Goal: Task Accomplishment & Management: Complete application form

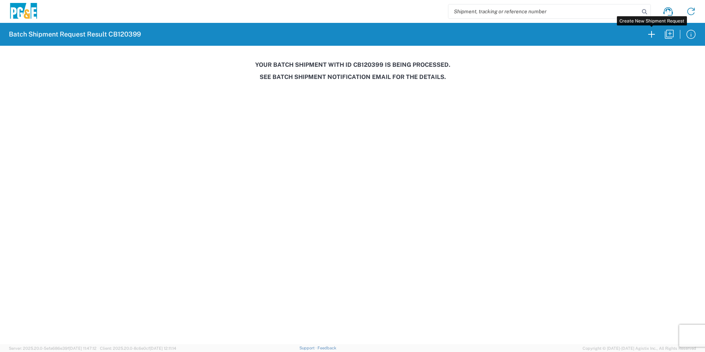
click at [654, 33] on icon "button" at bounding box center [652, 34] width 12 height 12
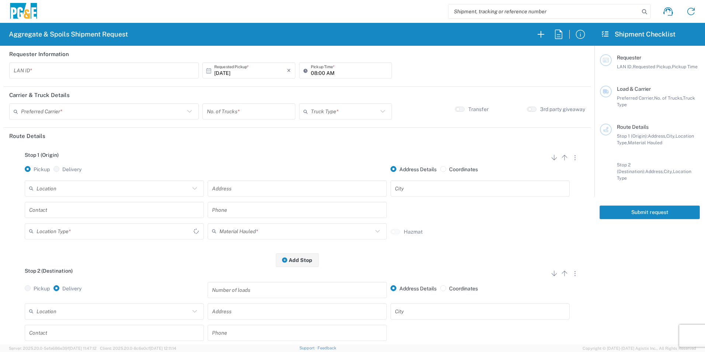
click at [78, 189] on input "text" at bounding box center [113, 188] width 153 height 13
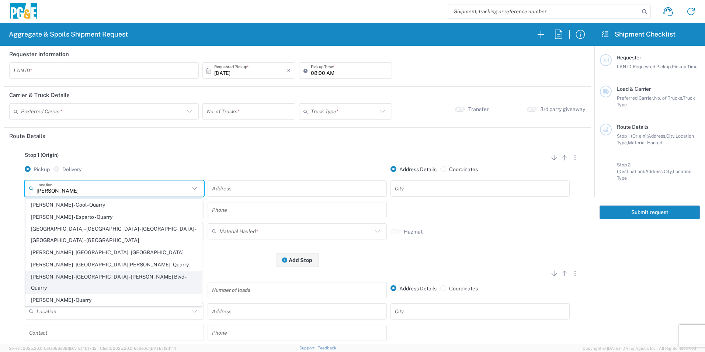
click at [123, 271] on span "[PERSON_NAME] - [GEOGRAPHIC_DATA] - [PERSON_NAME] Blvd - Quarry" at bounding box center [114, 282] width 176 height 23
type input "[PERSON_NAME] - [GEOGRAPHIC_DATA] - [PERSON_NAME] Blvd - Quarry"
type input "[STREET_ADDRESS][PERSON_NAME]"
type input "[GEOGRAPHIC_DATA]"
type input "Quarry"
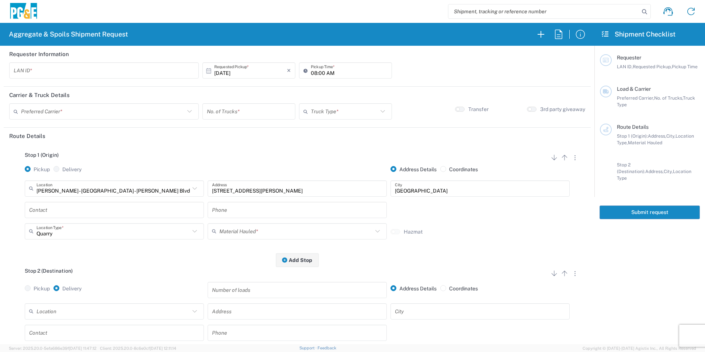
click at [69, 70] on input "text" at bounding box center [104, 70] width 181 height 13
type input "TXTG"
click at [311, 71] on input "08:00 AM" at bounding box center [349, 70] width 77 height 13
type input "06:00 AM"
click at [110, 114] on input "text" at bounding box center [103, 111] width 164 height 13
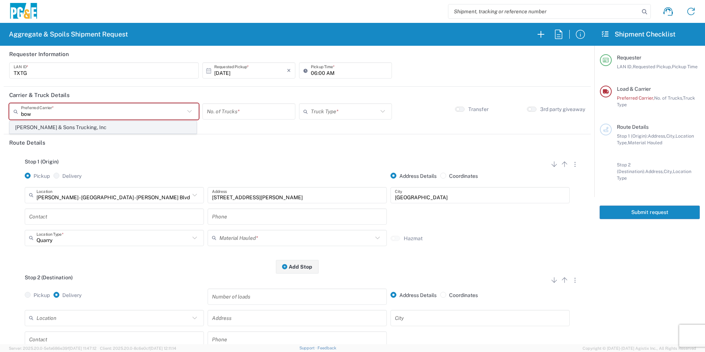
click at [26, 125] on span "[PERSON_NAME] & Sons Trucking, Inc" at bounding box center [103, 127] width 186 height 11
type input "[PERSON_NAME] & Sons Trucking, Inc"
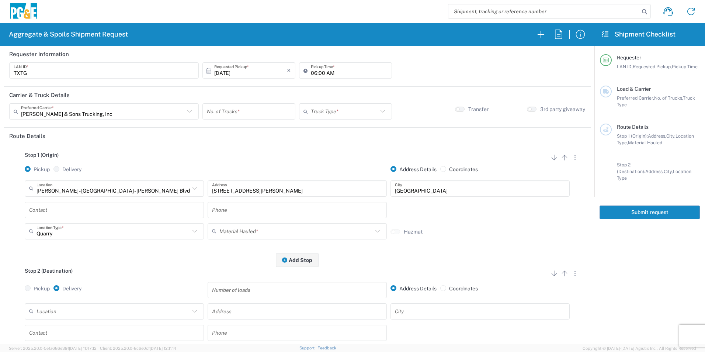
click at [222, 111] on input "number" at bounding box center [249, 111] width 84 height 13
type input "1"
click at [355, 111] on input "text" at bounding box center [344, 111] width 67 height 13
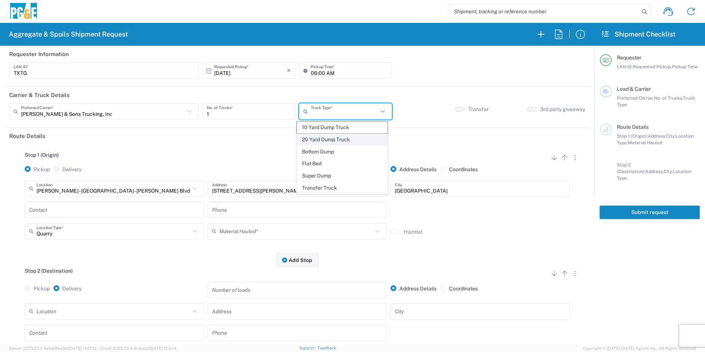
click at [336, 137] on span "20 Yard Dump Truck" at bounding box center [342, 139] width 90 height 11
type input "20 Yard Dump Truck"
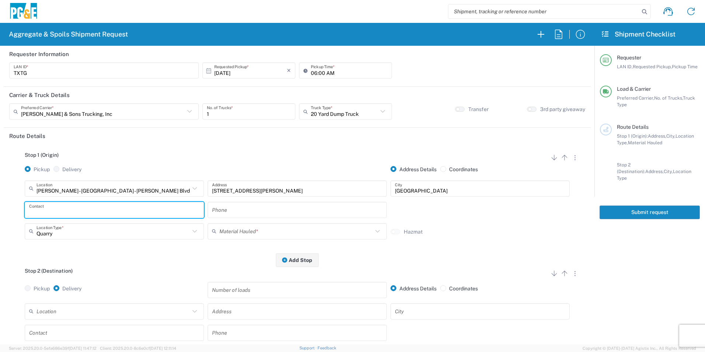
click at [73, 209] on input "text" at bounding box center [114, 209] width 170 height 13
type input "[PERSON_NAME]"
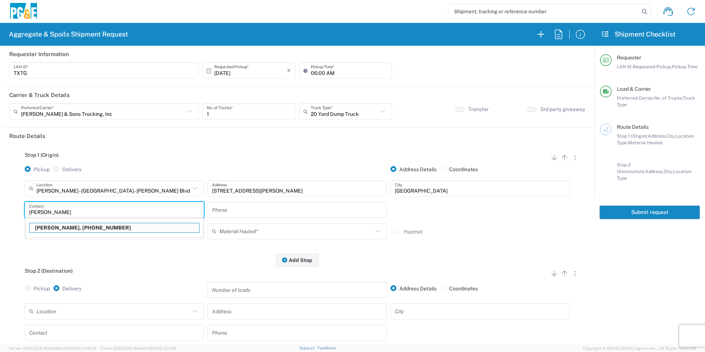
drag, startPoint x: 68, startPoint y: 212, endPoint x: 0, endPoint y: 203, distance: 68.9
click at [0, 203] on html "Aggregate & Spoils Shipment Request Requester Information TXTG LAN ID * [DATE] …" at bounding box center [352, 176] width 705 height 352
type input "[PERSON_NAME]"
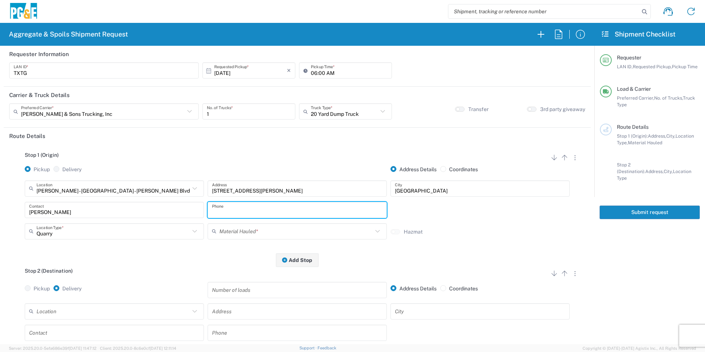
click at [256, 208] on input "text" at bounding box center [297, 209] width 170 height 13
paste input "[PHONE_NUMBER]"
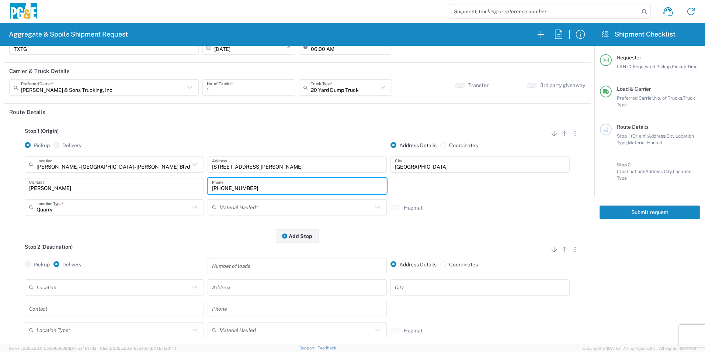
scroll to position [37, 0]
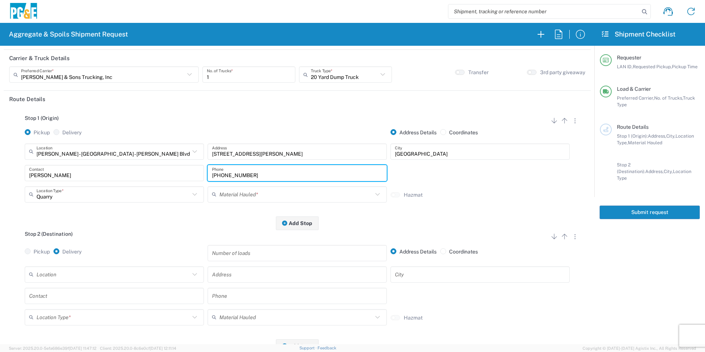
type input "[PHONE_NUMBER]"
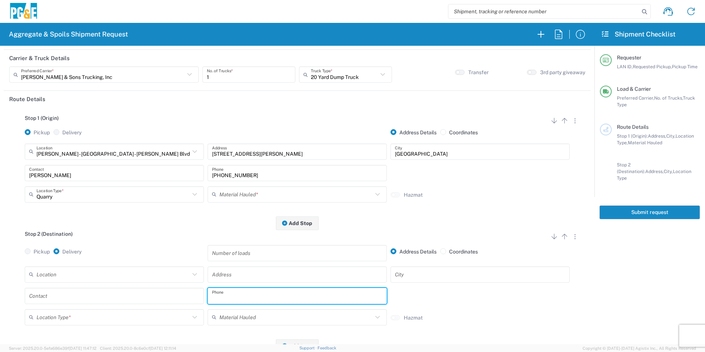
click at [276, 296] on input "text" at bounding box center [297, 295] width 170 height 13
paste input "[PHONE_NUMBER]"
type input "[PHONE_NUMBER]"
click at [257, 194] on input "text" at bounding box center [296, 194] width 153 height 13
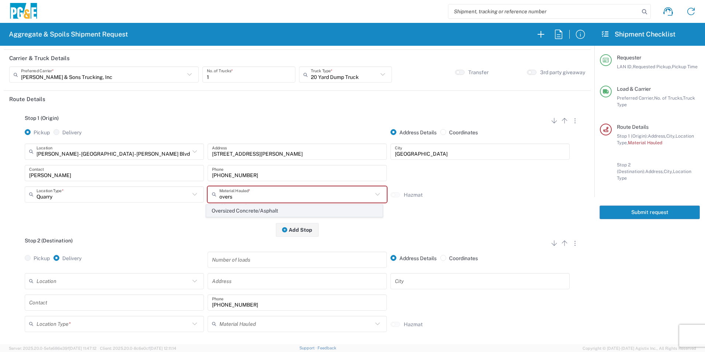
click at [250, 209] on span "Oversized Concrete/Asphalt" at bounding box center [295, 210] width 176 height 11
type input "Oversized Concrete/Asphalt"
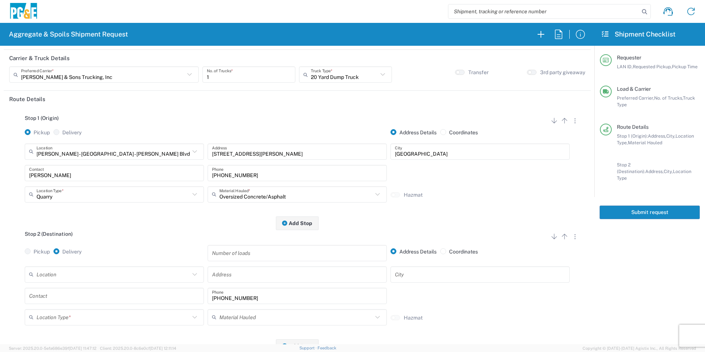
scroll to position [74, 0]
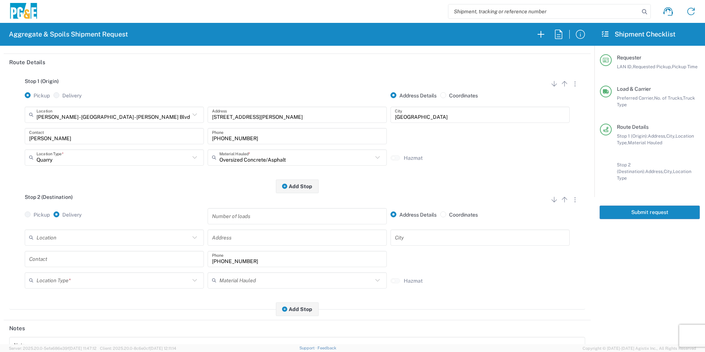
click at [86, 236] on input "text" at bounding box center [113, 237] width 153 height 13
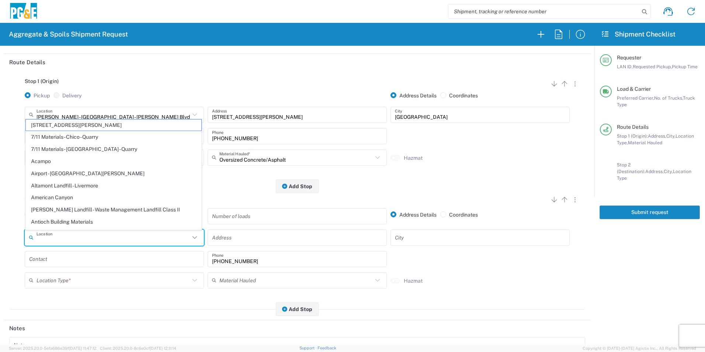
click at [232, 237] on input "text" at bounding box center [297, 237] width 170 height 13
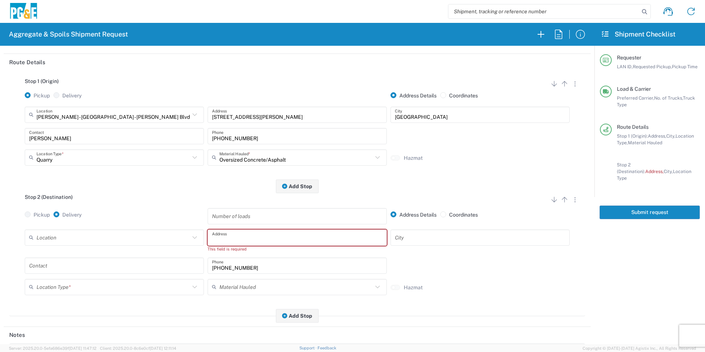
click at [302, 237] on input "text" at bounding box center [297, 237] width 170 height 13
paste input "25400 CA-88"
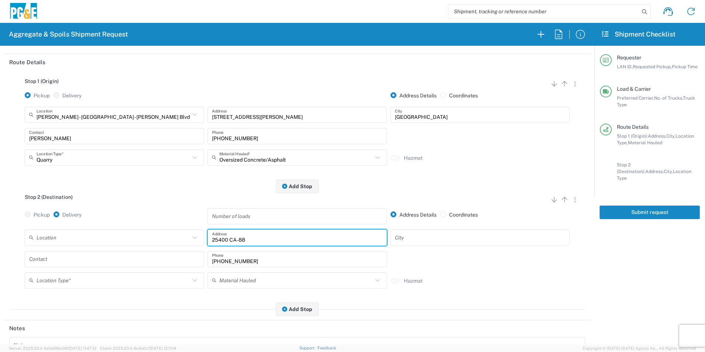
type input "25400 CA-88"
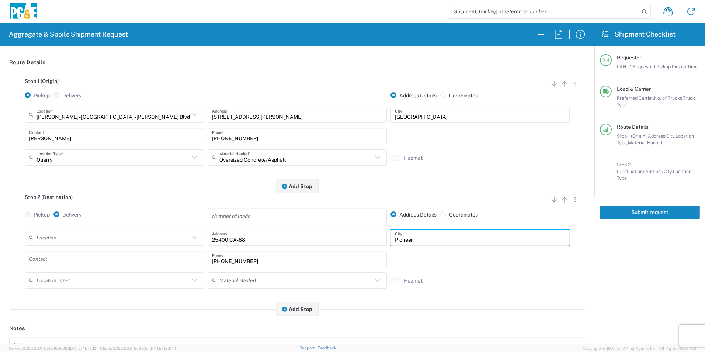
type input "Pioneer"
click at [151, 258] on input "text" at bounding box center [114, 258] width 170 height 13
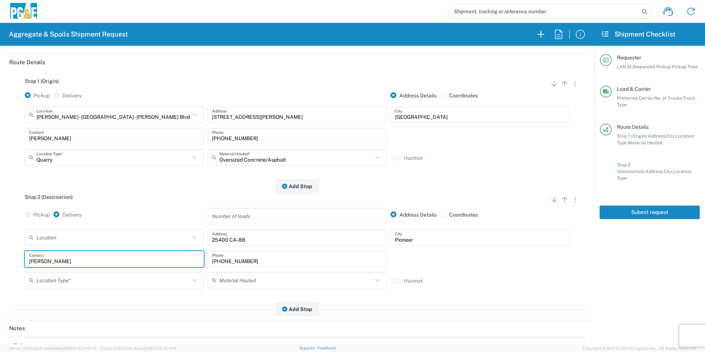
type input "[PERSON_NAME]"
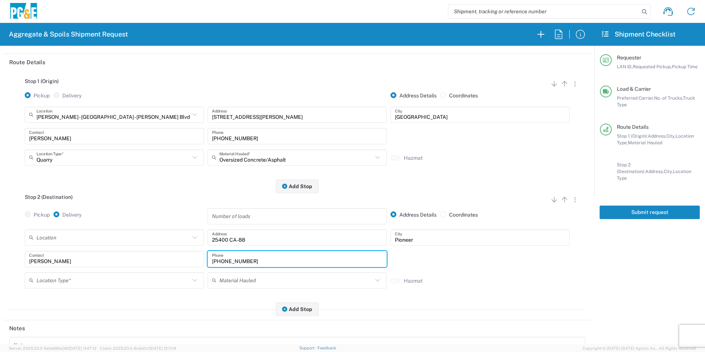
click at [101, 284] on input "text" at bounding box center [113, 280] width 153 height 13
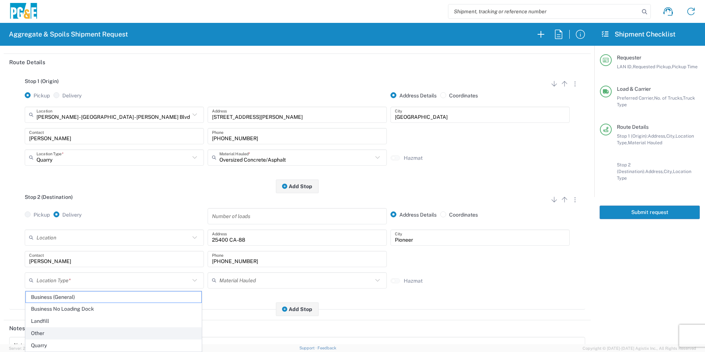
click at [50, 330] on span "Other" at bounding box center [114, 333] width 176 height 11
type input "Other"
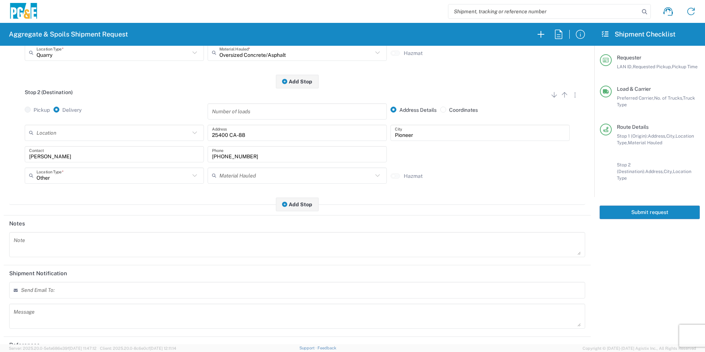
scroll to position [213, 0]
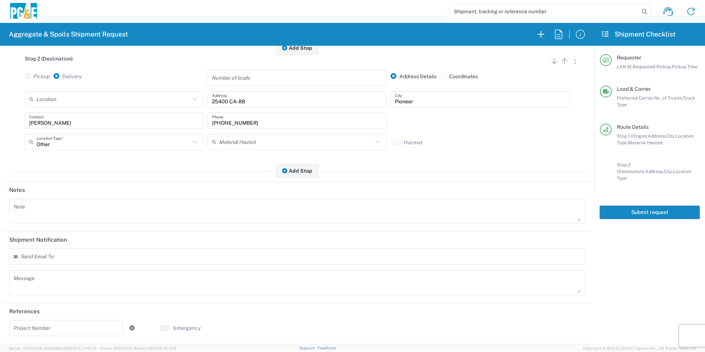
click at [90, 332] on input "text" at bounding box center [66, 327] width 105 height 13
paste input "35374059"
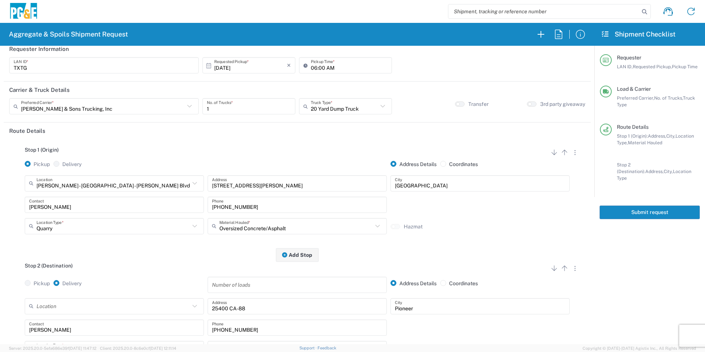
scroll to position [0, 0]
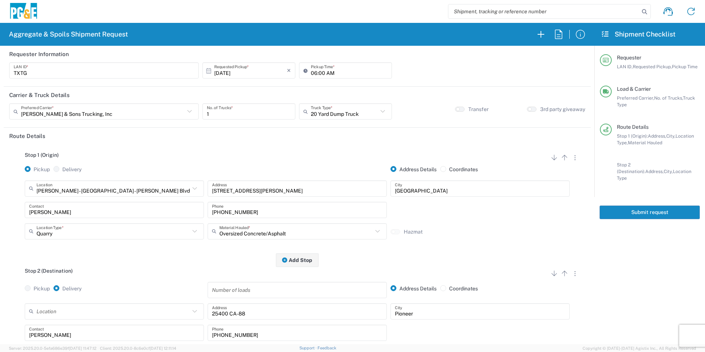
type input "35374059"
click at [623, 210] on button "Submit request" at bounding box center [650, 212] width 100 height 14
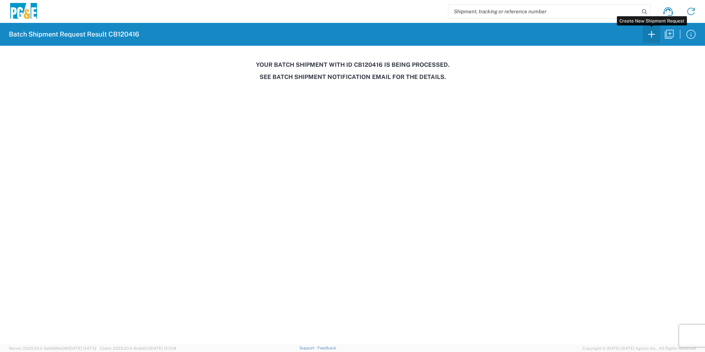
click at [652, 31] on icon "button" at bounding box center [652, 34] width 12 height 12
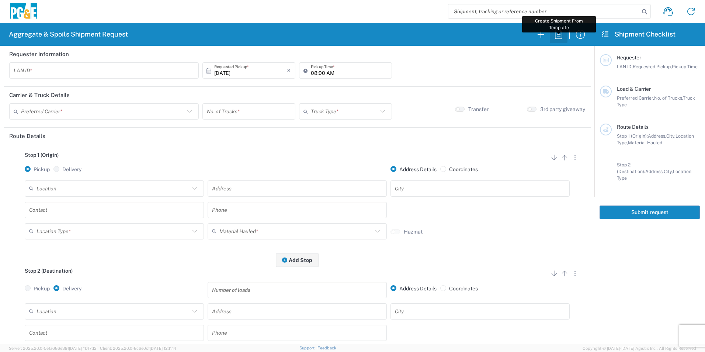
click at [559, 35] on icon "button" at bounding box center [559, 34] width 12 height 12
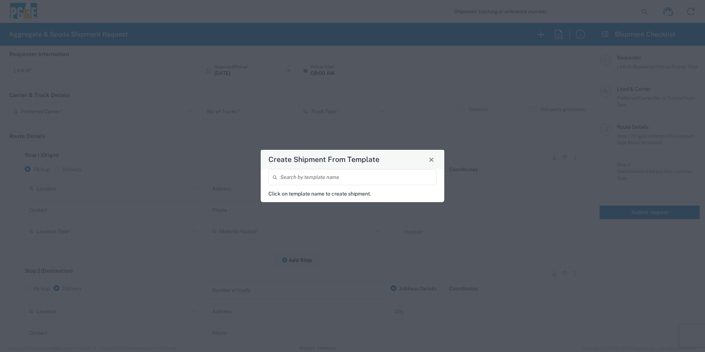
click at [354, 173] on input "search" at bounding box center [356, 177] width 152 height 13
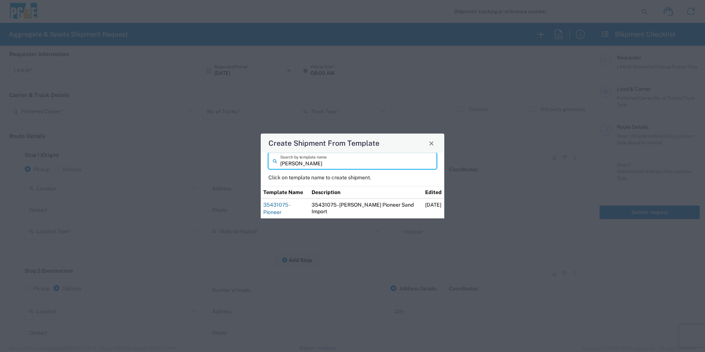
type input "[PERSON_NAME]"
click at [286, 210] on link "35431075 - Pioneer" at bounding box center [276, 208] width 27 height 13
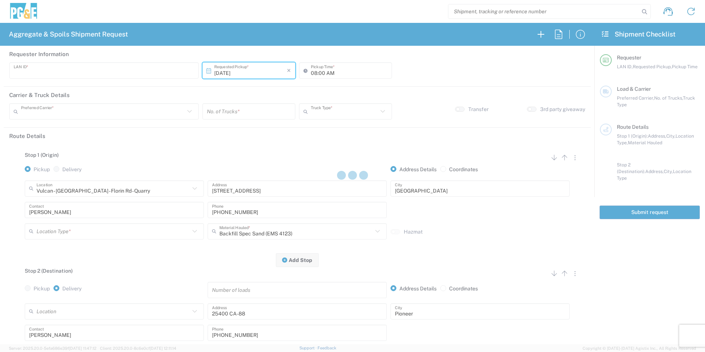
type input "TXTG"
type input "06:00 AM"
type input "[PERSON_NAME] & Sons Trucking, Inc"
type input "20 Yard Dump Truck"
type textarea "Start with 1 load of Sand. [PERSON_NAME] will direct from there."
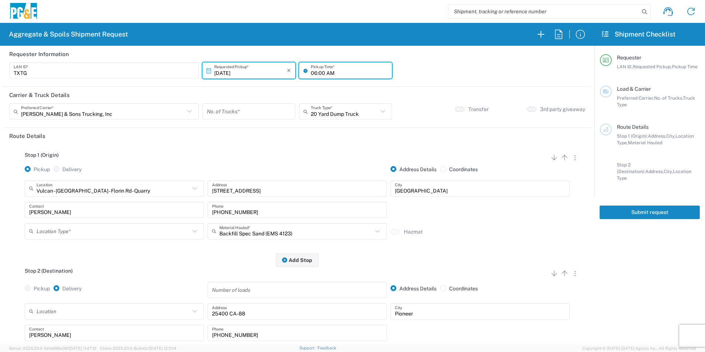
click at [312, 74] on input "06:00 AM" at bounding box center [349, 70] width 77 height 13
type input "07:00 AM"
click at [277, 111] on input "number" at bounding box center [249, 111] width 84 height 13
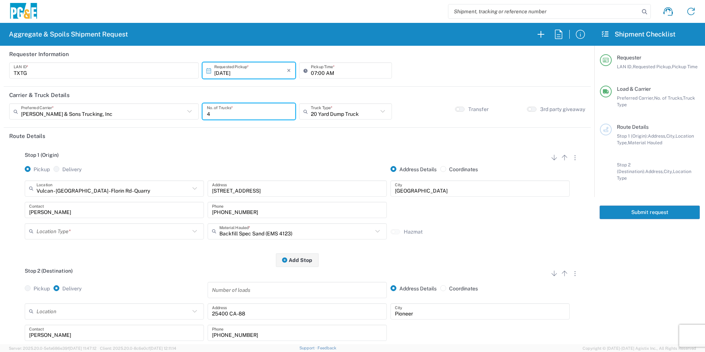
type input "4"
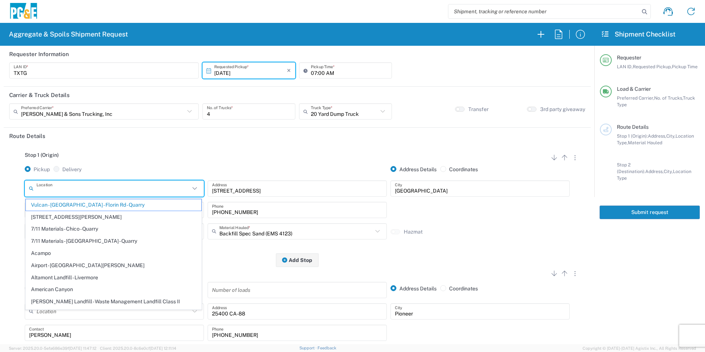
click at [104, 186] on input "text" at bounding box center [113, 188] width 153 height 13
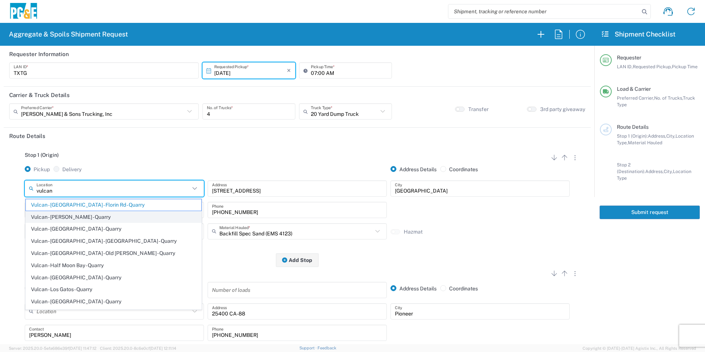
click at [86, 215] on span "Vulcan - [PERSON_NAME] - Quarry" at bounding box center [114, 216] width 176 height 11
type input "Vulcan - [PERSON_NAME] - Quarry"
type input "2701 CA-104"
type input "[PERSON_NAME]"
type input "Quarry"
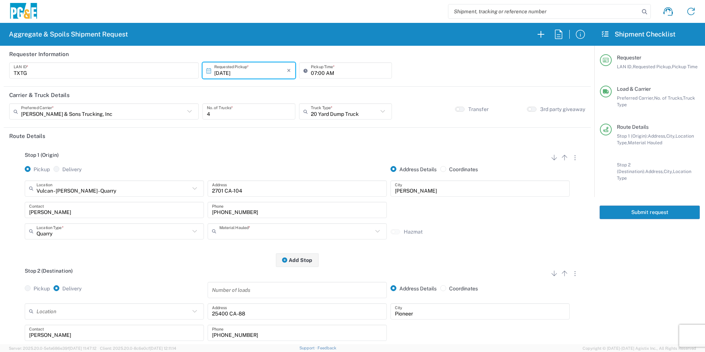
click at [320, 235] on input "text" at bounding box center [296, 231] width 153 height 13
click at [262, 249] on span "Base Rock (Class 2)" at bounding box center [295, 247] width 176 height 11
type input "Base Rock (Class 2)"
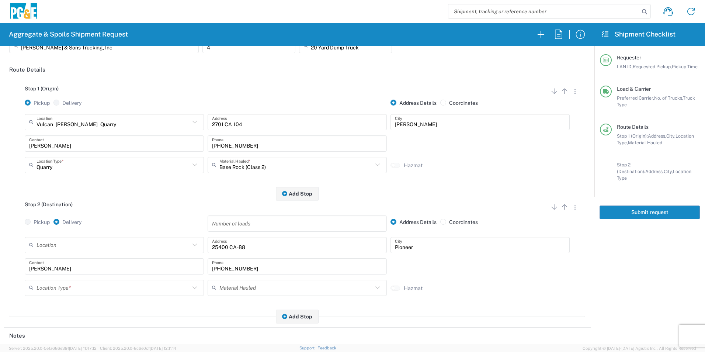
scroll to position [74, 0]
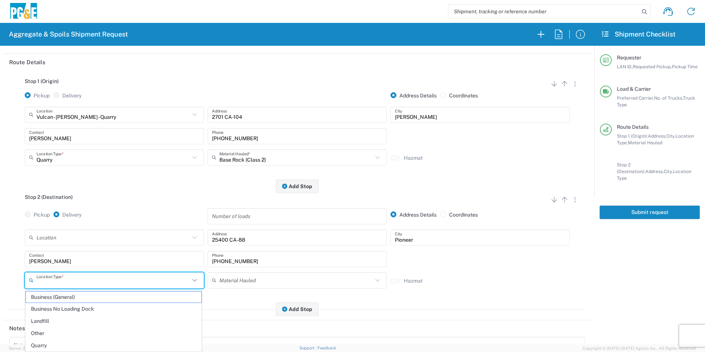
click at [58, 279] on input "text" at bounding box center [113, 280] width 153 height 13
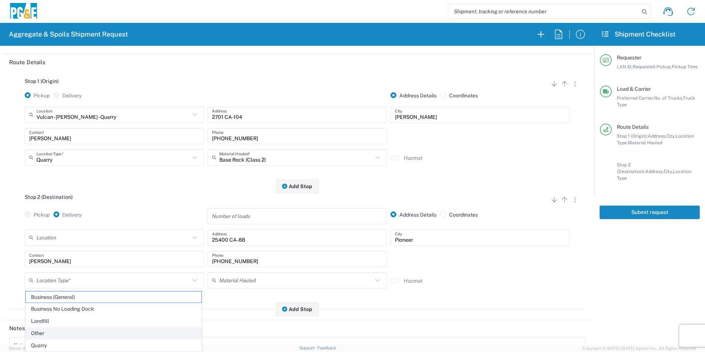
click at [52, 330] on span "Other" at bounding box center [114, 333] width 176 height 11
type input "Other"
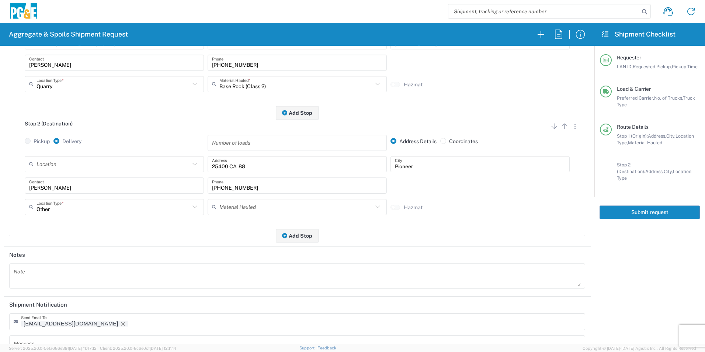
scroll to position [148, 0]
click at [120, 322] on icon "Remove tag" at bounding box center [123, 324] width 6 height 6
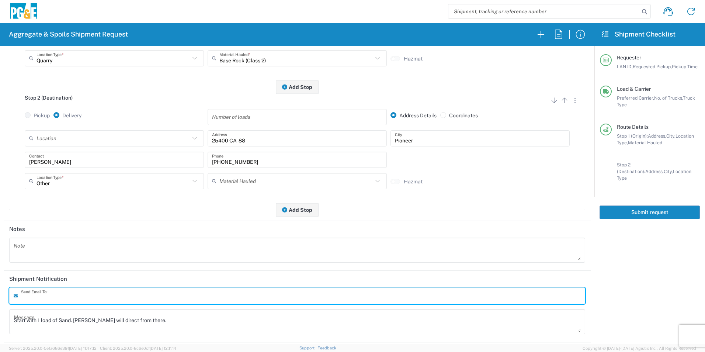
scroll to position [213, 0]
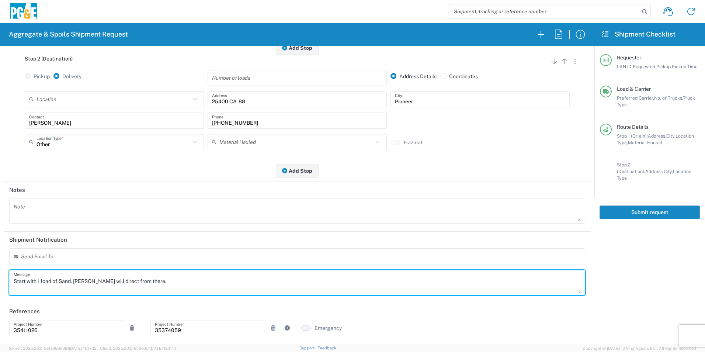
drag, startPoint x: 155, startPoint y: 280, endPoint x: -1, endPoint y: 276, distance: 156.5
click at [0, 276] on html "Aggregate & Spoils Shipment Request Requester Information TXTG LAN ID * [DATE] …" at bounding box center [352, 176] width 705 height 352
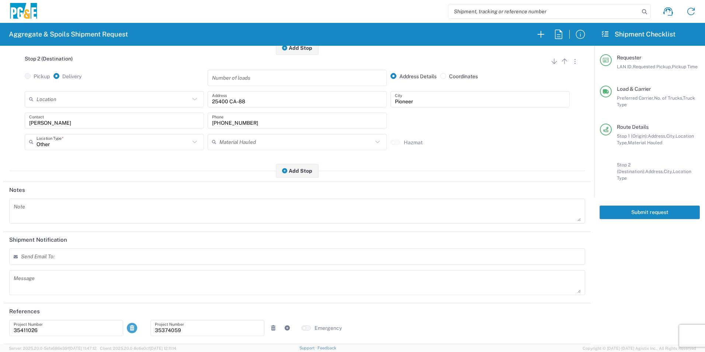
click at [131, 329] on icon at bounding box center [132, 327] width 7 height 5
click at [285, 169] on icon "button" at bounding box center [284, 170] width 5 height 5
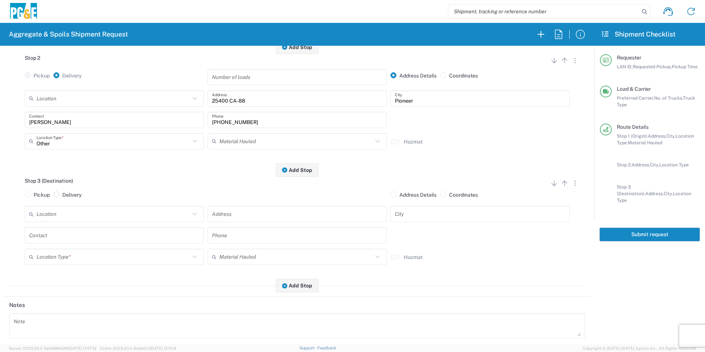
click at [57, 197] on span at bounding box center [56, 194] width 6 height 6
click at [62, 196] on input "Delivery" at bounding box center [64, 193] width 5 height 5
radio input "true"
radio input "false"
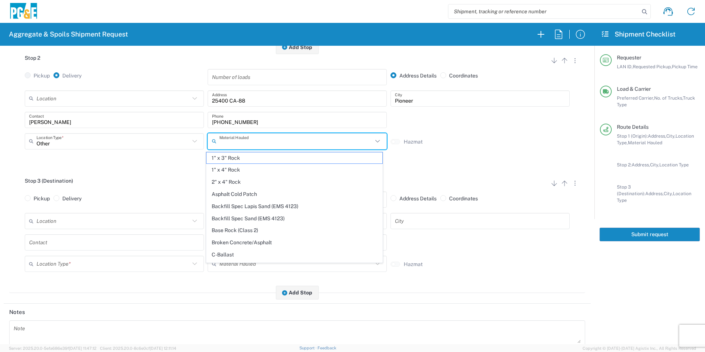
click at [266, 142] on input "text" at bounding box center [296, 141] width 153 height 13
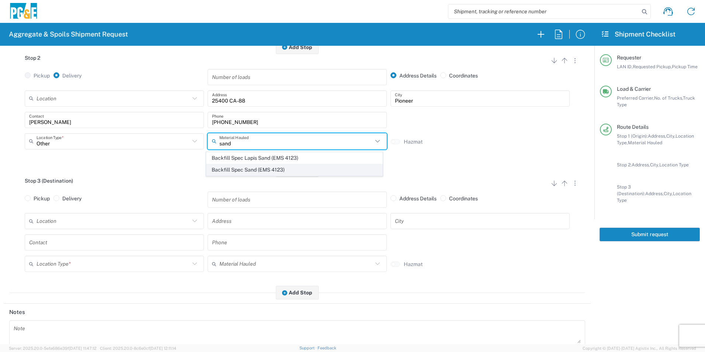
click at [255, 168] on span "Backfill Spec Sand (EMS 4123)" at bounding box center [295, 169] width 176 height 11
type input "Backfill Spec Sand (EMS 4123)"
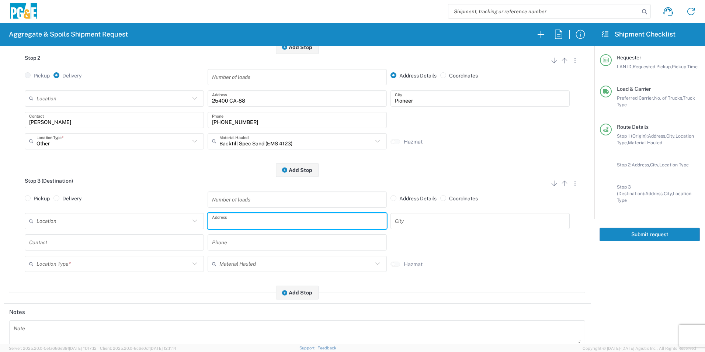
click at [329, 224] on input "text" at bounding box center [297, 221] width 170 height 13
paste input "[STREET_ADDRESS][PERSON_NAME]"
type input "[STREET_ADDRESS][PERSON_NAME]"
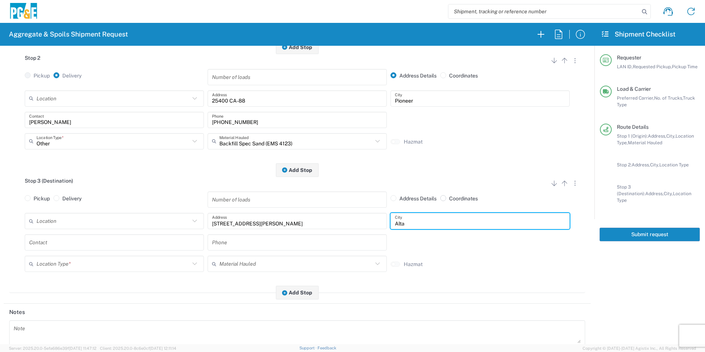
type input "Alta"
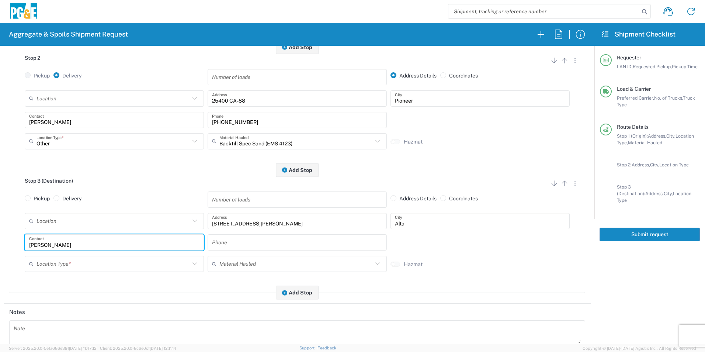
type input "[PERSON_NAME]"
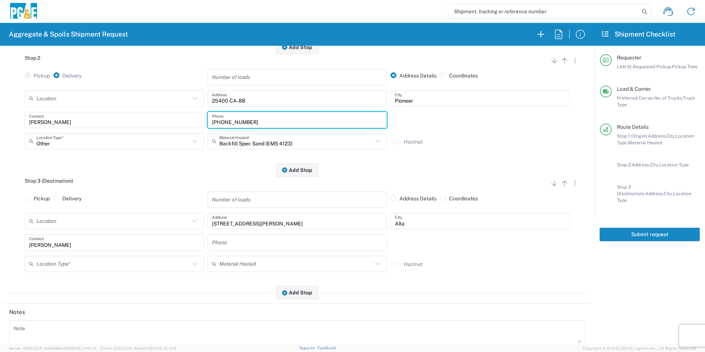
drag, startPoint x: 263, startPoint y: 116, endPoint x: 167, endPoint y: 120, distance: 95.6
click at [167, 119] on div "[PERSON_NAME] Contact [PHONE_NUMBER] Phone" at bounding box center [297, 122] width 549 height 21
click at [261, 242] on input "text" at bounding box center [297, 242] width 170 height 13
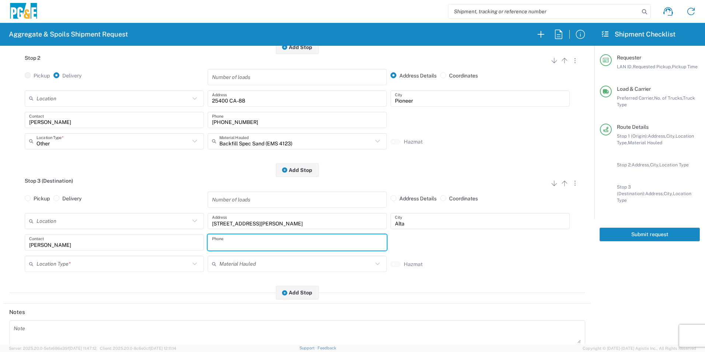
paste input "[PHONE_NUMBER]"
type input "[PHONE_NUMBER]"
click at [123, 269] on input "text" at bounding box center [113, 264] width 153 height 13
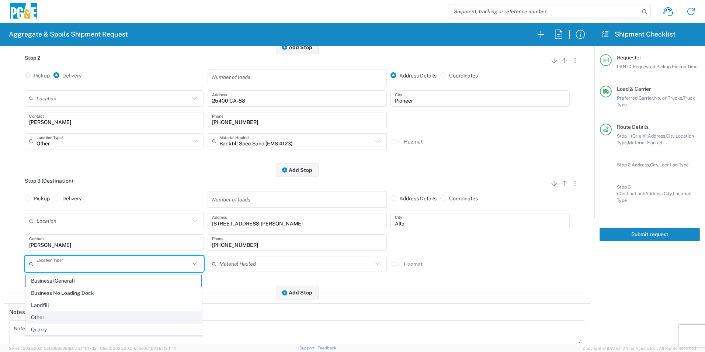
click at [54, 313] on span "Other" at bounding box center [114, 317] width 176 height 11
type input "Other"
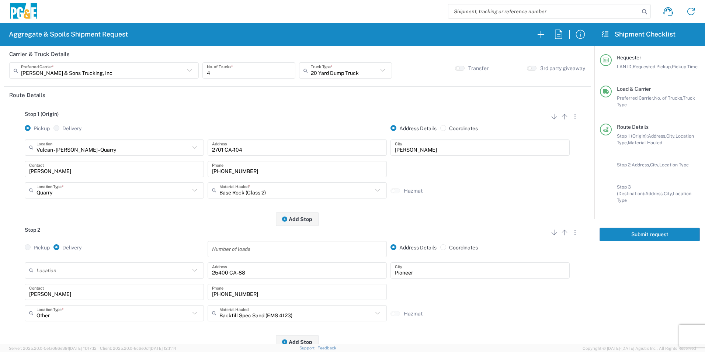
scroll to position [0, 0]
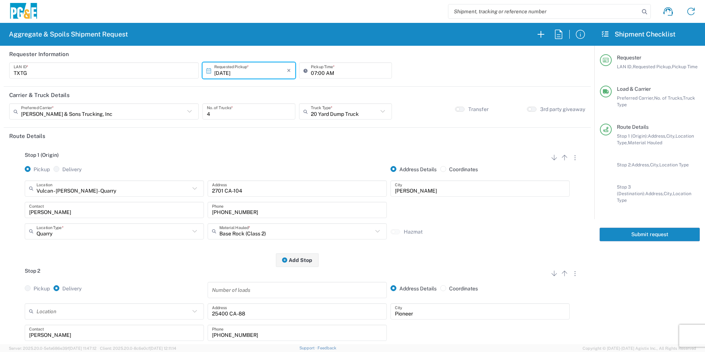
click at [684, 228] on button "Submit request" at bounding box center [650, 235] width 100 height 14
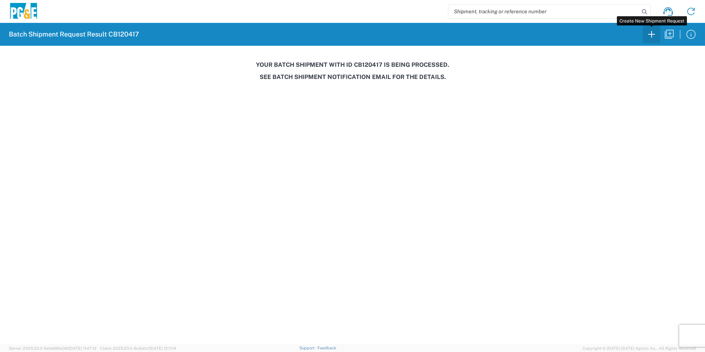
click at [651, 37] on icon "button" at bounding box center [652, 34] width 12 height 12
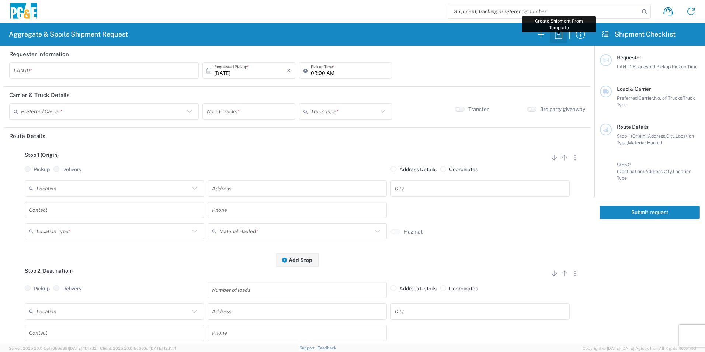
click at [558, 40] on icon "button" at bounding box center [559, 34] width 12 height 12
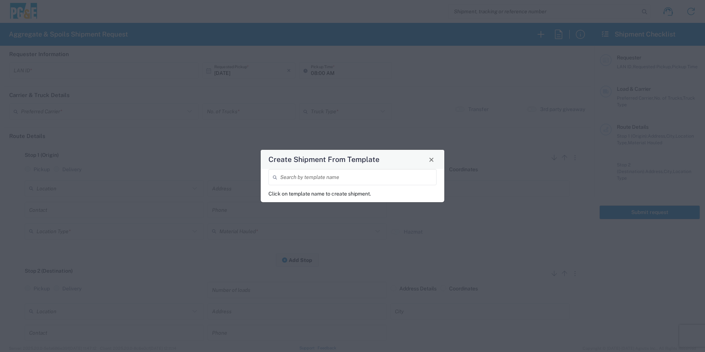
click at [369, 182] on input "search" at bounding box center [356, 177] width 152 height 13
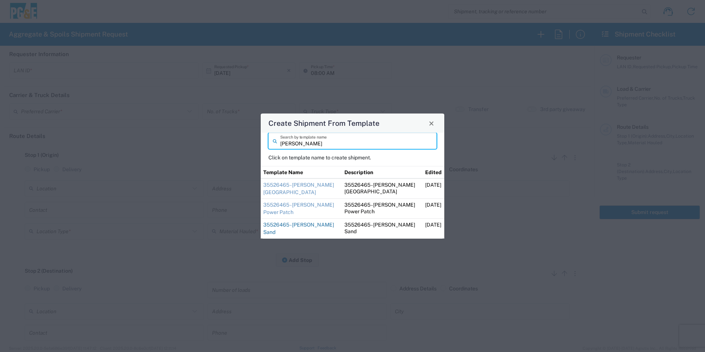
type input "[PERSON_NAME]"
click at [267, 226] on link "35526465 - [PERSON_NAME] Sand" at bounding box center [298, 228] width 71 height 13
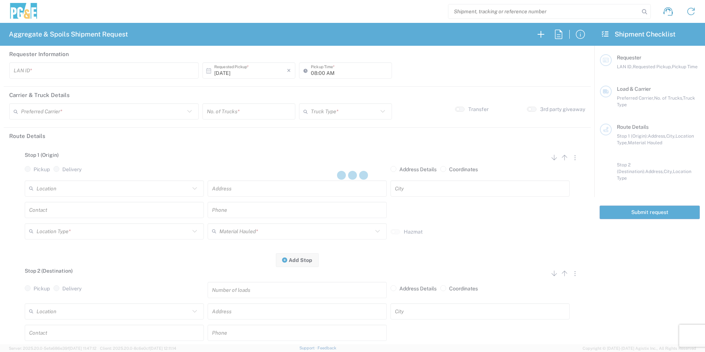
type input "STW8"
type input "06:00 AM"
type input "[PERSON_NAME] & Sons Trucking, Inc"
type input "Super Dump"
type textarea "Please deliver 1 Load of Sand. [PERSON_NAME] will direct from there."
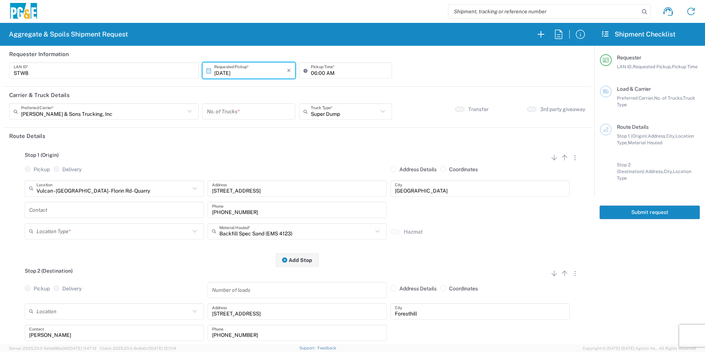
click at [272, 109] on input "number" at bounding box center [249, 111] width 84 height 13
type input "1"
click at [70, 211] on input "text" at bounding box center [114, 209] width 170 height 13
type input "[PERSON_NAME]"
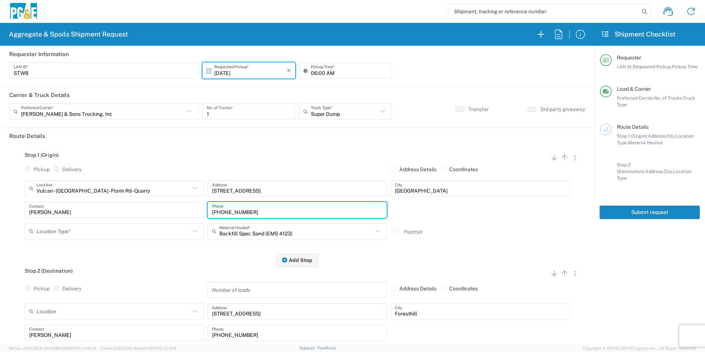
click at [60, 231] on input "text" at bounding box center [113, 231] width 153 height 13
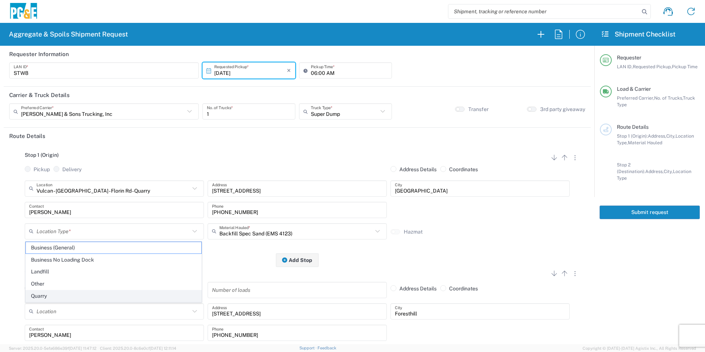
click at [48, 296] on span "Quarry" at bounding box center [114, 295] width 176 height 11
type input "Quarry"
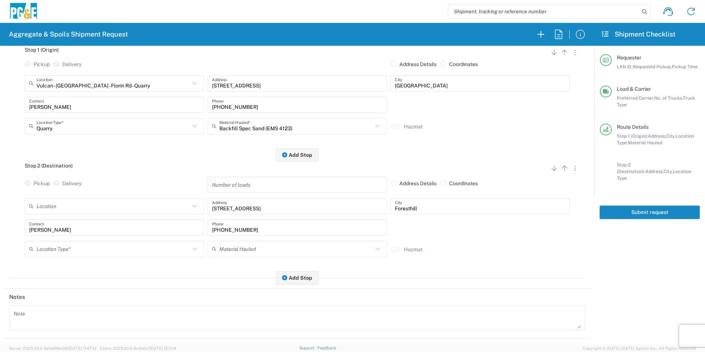
scroll to position [111, 0]
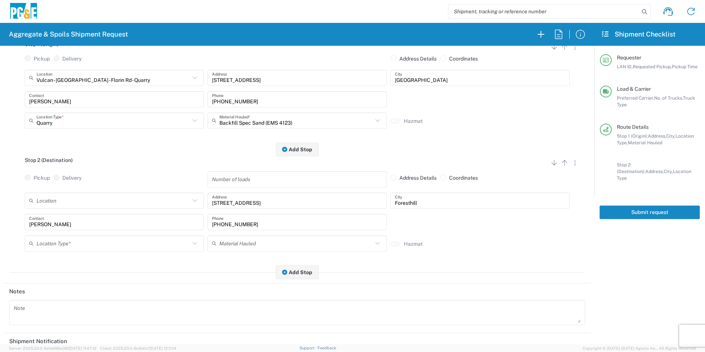
click at [68, 246] on input "text" at bounding box center [113, 243] width 153 height 13
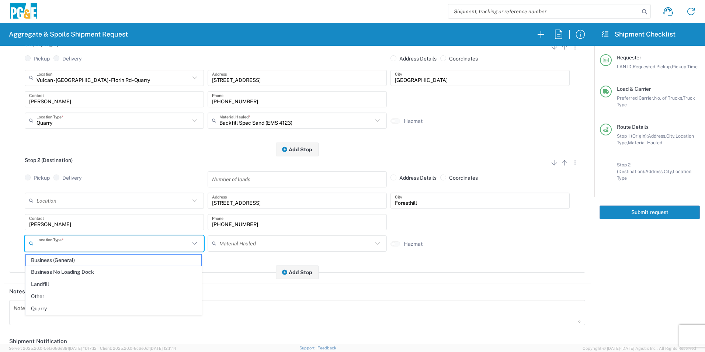
click at [49, 296] on span "Other" at bounding box center [114, 296] width 176 height 11
type input "Other"
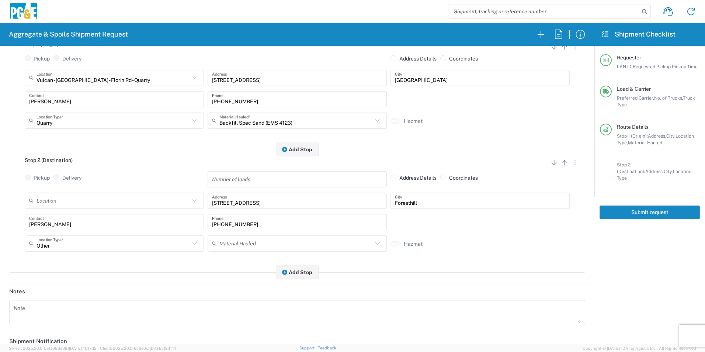
scroll to position [213, 0]
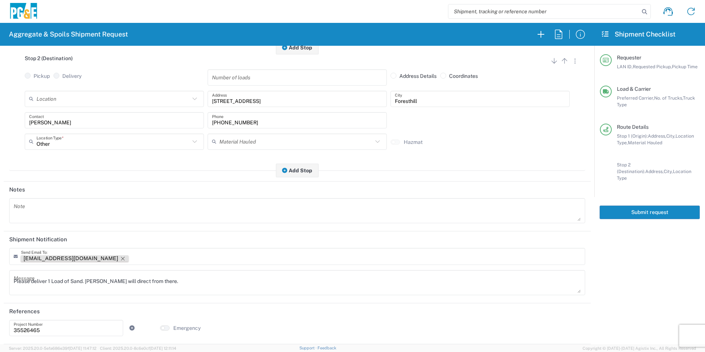
click at [120, 258] on icon "Remove tag" at bounding box center [123, 259] width 6 height 6
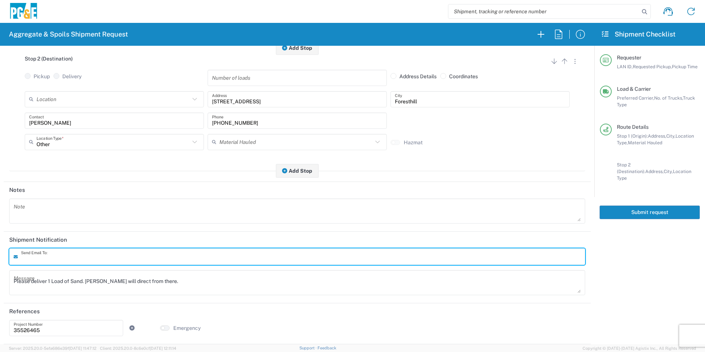
scroll to position [213, 0]
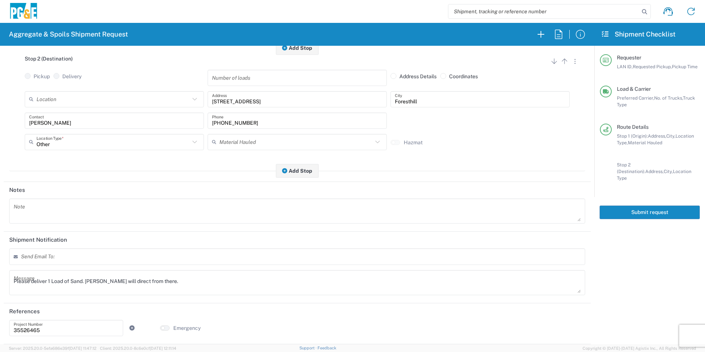
drag, startPoint x: 190, startPoint y: 269, endPoint x: 185, endPoint y: 270, distance: 4.9
click at [185, 270] on main "Send Email To: Please deliver 1 Load of Sand. [PERSON_NAME] will direct from th…" at bounding box center [297, 274] width 587 height 52
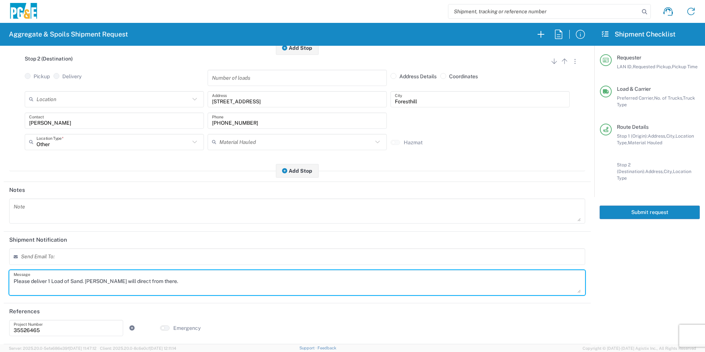
drag, startPoint x: 185, startPoint y: 270, endPoint x: 176, endPoint y: 279, distance: 12.3
click at [176, 279] on textarea "Please deliver 1 Load of Sand. [PERSON_NAME] will direct from there." at bounding box center [297, 282] width 567 height 21
drag, startPoint x: -1, startPoint y: 277, endPoint x: 0, endPoint y: 272, distance: 5.0
click at [0, 272] on html "Aggregate & Spoils Shipment Request Requester Information STW8 LAN ID * [DATE] …" at bounding box center [352, 176] width 705 height 352
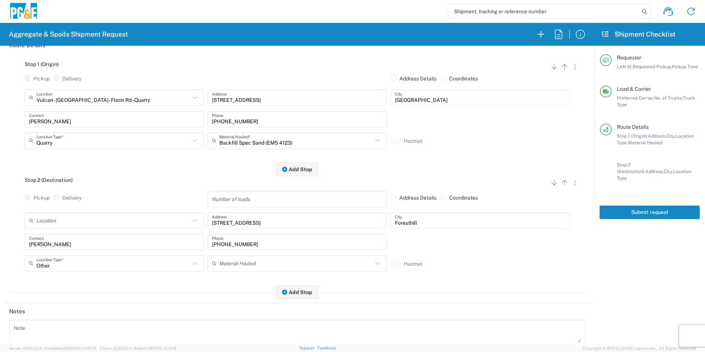
scroll to position [0, 0]
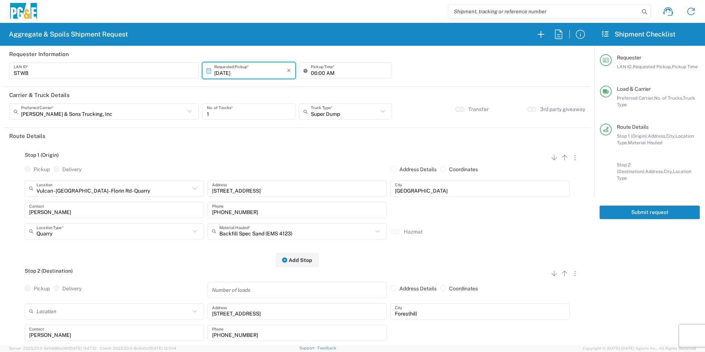
click at [626, 210] on button "Submit request" at bounding box center [650, 212] width 100 height 14
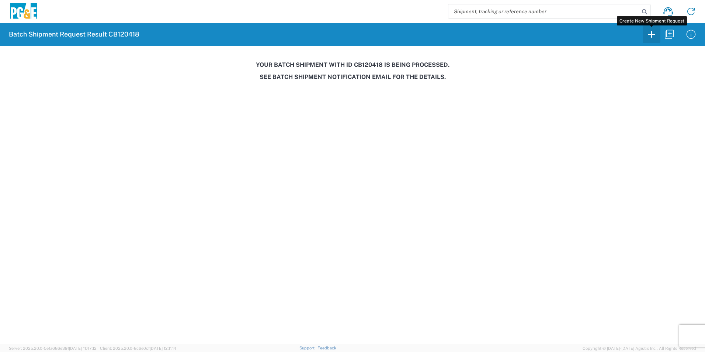
click at [649, 36] on icon "button" at bounding box center [652, 34] width 12 height 12
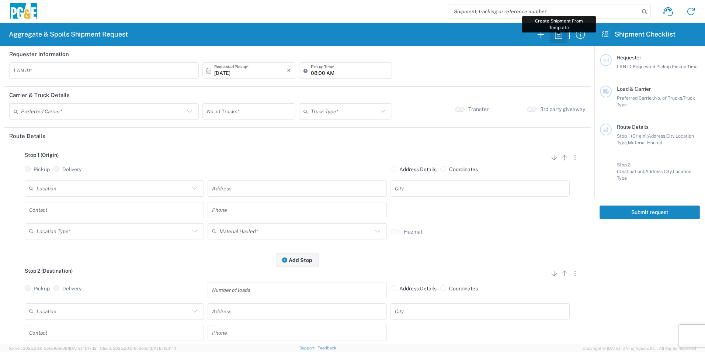
click at [555, 35] on icon "button" at bounding box center [559, 34] width 12 height 12
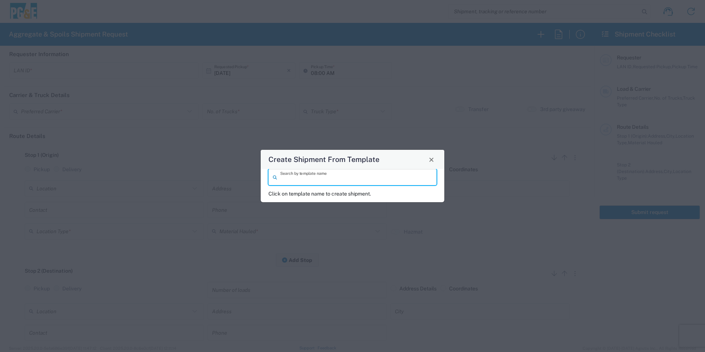
click at [371, 177] on input "search" at bounding box center [356, 177] width 152 height 13
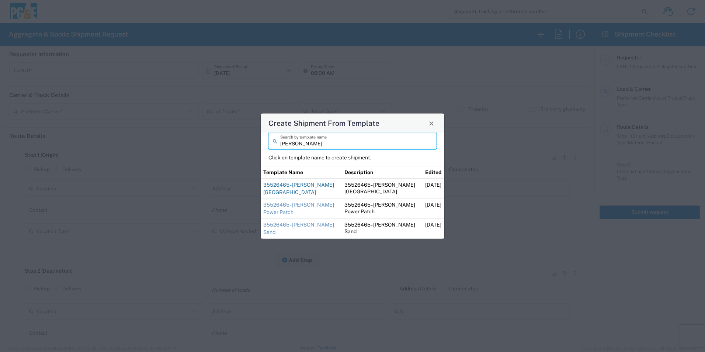
type input "[PERSON_NAME]"
click at [303, 189] on link "35526465 - [PERSON_NAME] [GEOGRAPHIC_DATA]" at bounding box center [298, 188] width 71 height 13
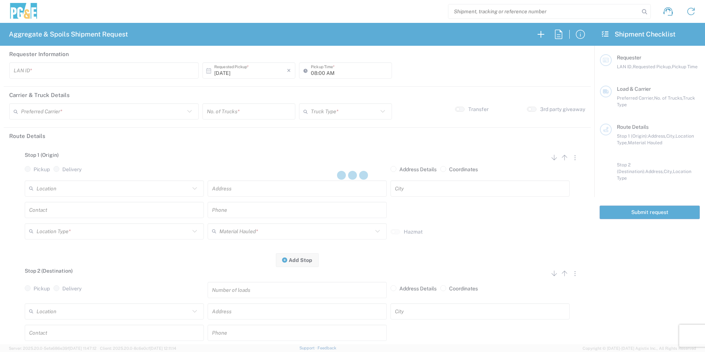
type input "STW8"
type input "06:30 AM"
type input "[PERSON_NAME] & Sons Trucking, Inc"
type input "Super Dump"
type textarea "Please deliver 3 Loads of [GEOGRAPHIC_DATA]"
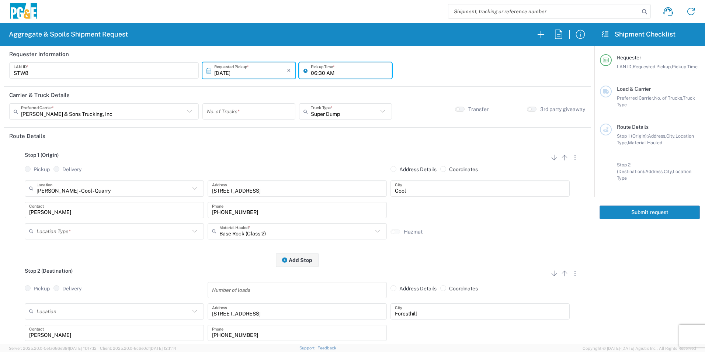
click at [314, 73] on input "06:30 AM" at bounding box center [349, 70] width 77 height 13
click at [319, 73] on input "08:30 AM" at bounding box center [349, 70] width 77 height 13
type input "08:00 AM"
click at [235, 104] on div "No. of Trucks *" at bounding box center [249, 111] width 93 height 16
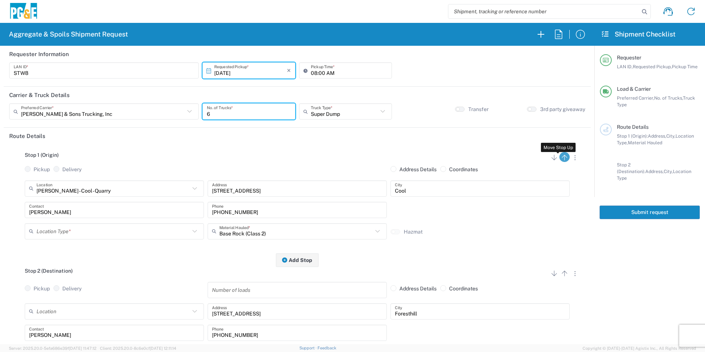
type input "6"
click at [562, 160] on icon "button" at bounding box center [565, 158] width 6 height 6
click at [550, 158] on icon "button" at bounding box center [554, 157] width 9 height 9
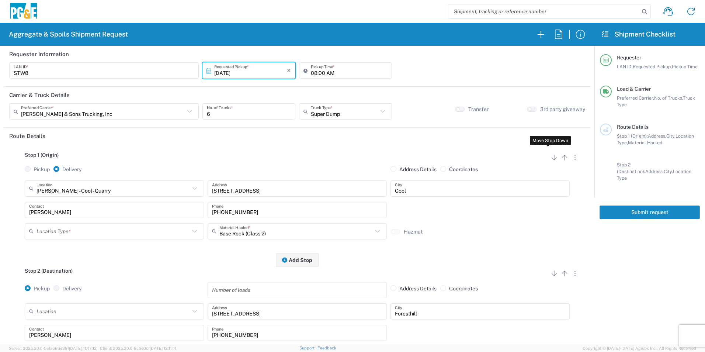
radio input "false"
radio input "true"
radio input "false"
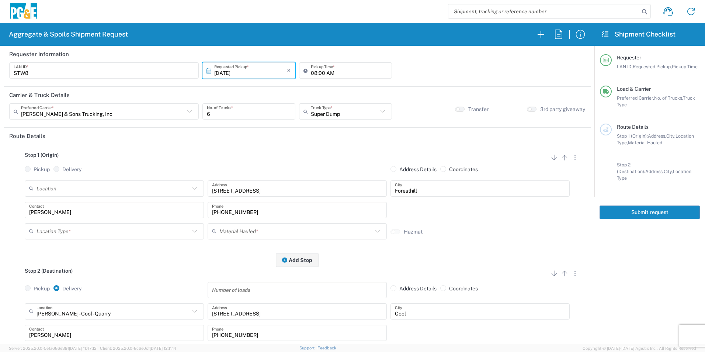
click at [46, 233] on input "text" at bounding box center [113, 231] width 153 height 13
click at [52, 286] on span "Other" at bounding box center [114, 283] width 176 height 11
type input "Other"
click at [248, 233] on input "text" at bounding box center [296, 231] width 153 height 13
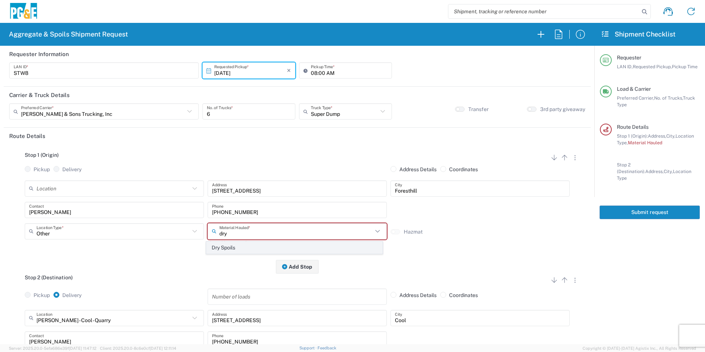
click at [248, 246] on span "Dry Spoils" at bounding box center [295, 247] width 176 height 11
type input "Dry Spoils"
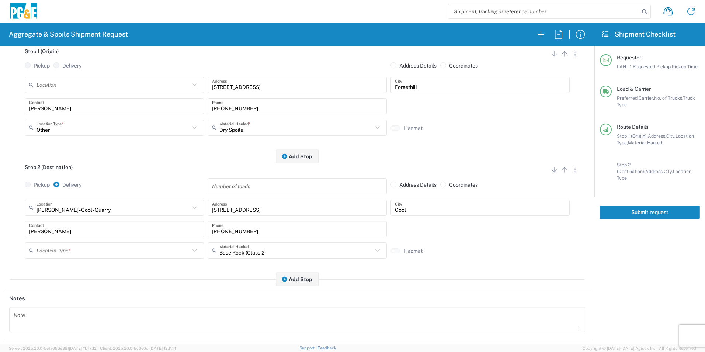
scroll to position [111, 0]
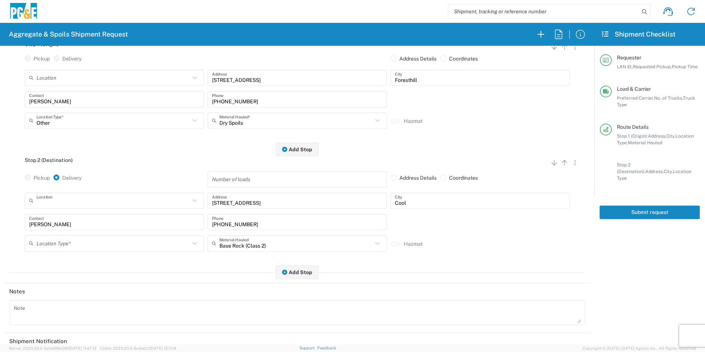
click at [102, 201] on input "text" at bounding box center [113, 200] width 153 height 13
click at [97, 218] on span "[PERSON_NAME] Road - Recology Landfill" at bounding box center [114, 217] width 176 height 11
type input "[PERSON_NAME] Road - Recology Landfill"
type input "[STREET_ADDRESS][PERSON_NAME]"
type input "Wheatland"
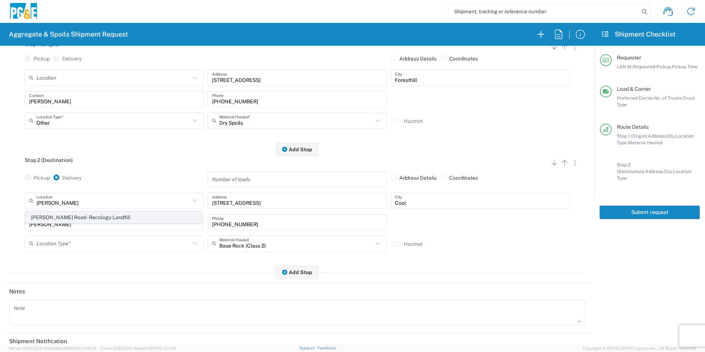
type input "Landfill"
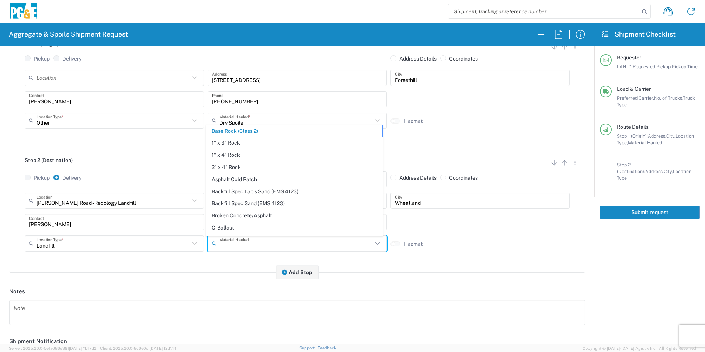
click at [247, 245] on input "text" at bounding box center [296, 243] width 153 height 13
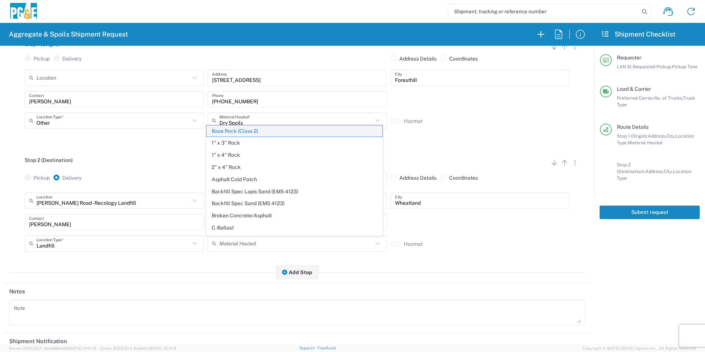
click at [229, 134] on span "Base Rock (Class 2)" at bounding box center [295, 130] width 176 height 11
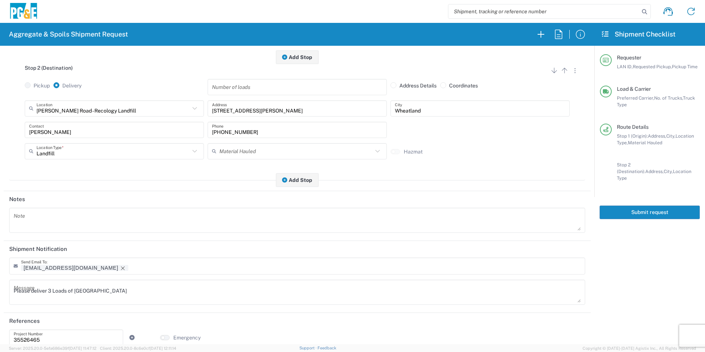
scroll to position [213, 0]
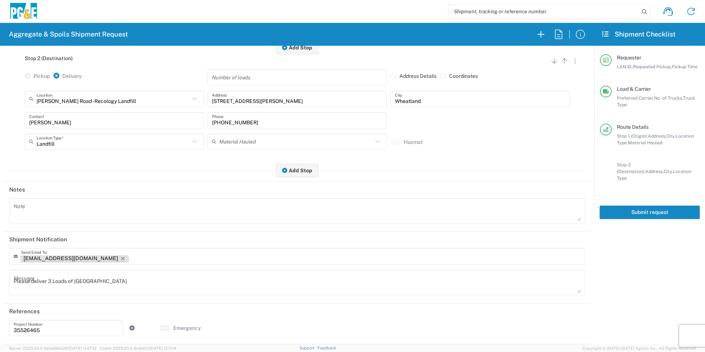
click at [121, 257] on icon "Remove tag" at bounding box center [123, 259] width 4 height 4
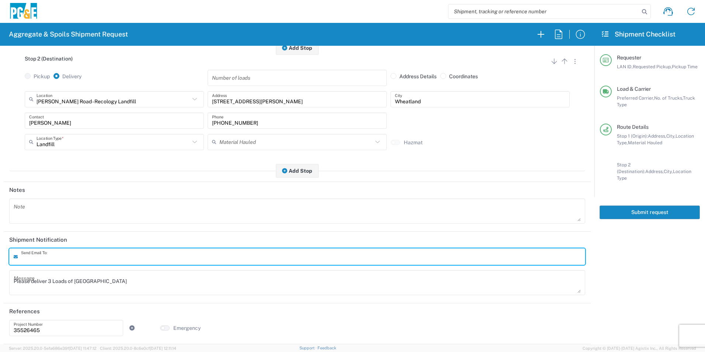
scroll to position [213, 0]
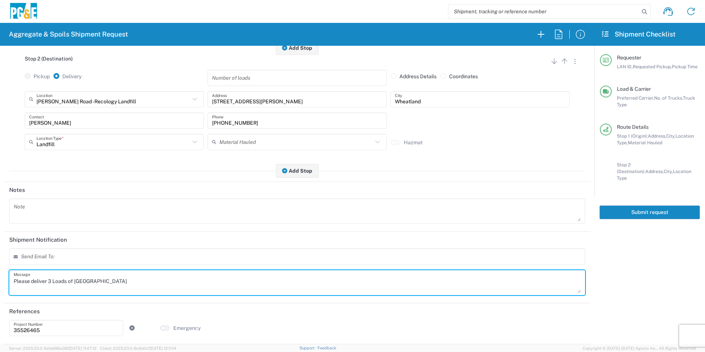
drag, startPoint x: 159, startPoint y: 277, endPoint x: -1, endPoint y: 263, distance: 161.4
click at [0, 263] on html "Aggregate & Spoils Shipment Request Requester Information STW8 LAN ID * [DATE] …" at bounding box center [352, 176] width 705 height 352
click at [661, 209] on button "Submit request" at bounding box center [650, 212] width 100 height 14
